Goal: Register for event/course

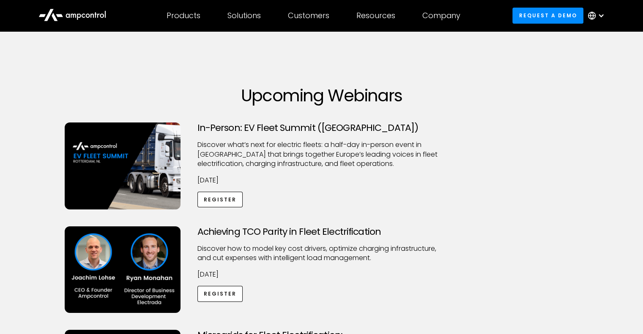
click at [139, 173] on img at bounding box center [123, 166] width 116 height 87
click at [215, 196] on link "Register" at bounding box center [220, 200] width 46 height 16
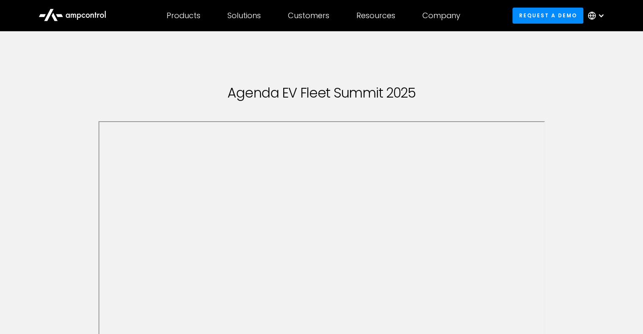
scroll to position [197, 0]
